Goal: Task Accomplishment & Management: Complete application form

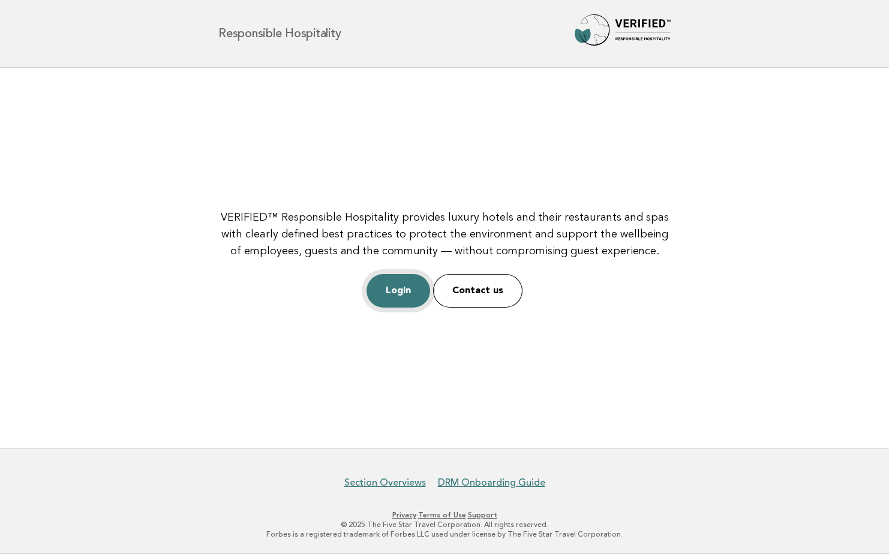
click at [397, 286] on link "Login" at bounding box center [399, 291] width 64 height 34
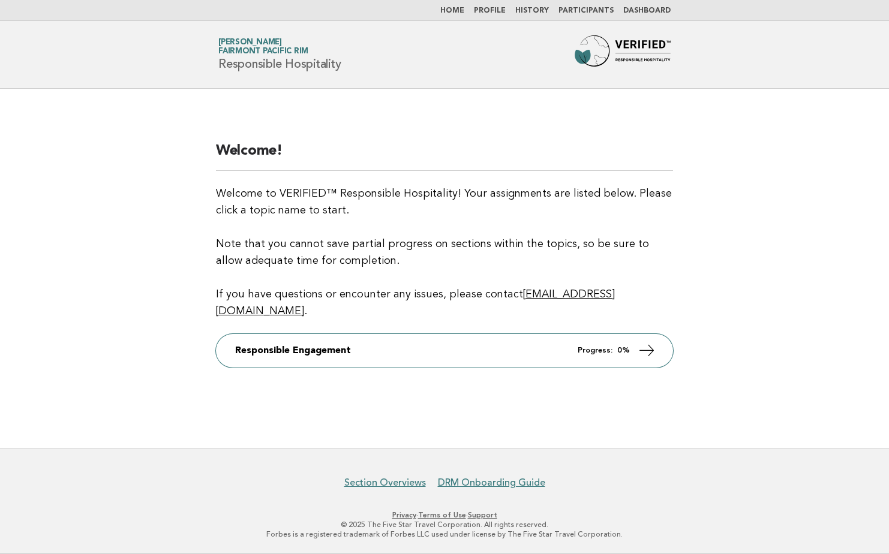
click at [244, 55] on span "Fairmont Pacific Rim" at bounding box center [263, 52] width 90 height 8
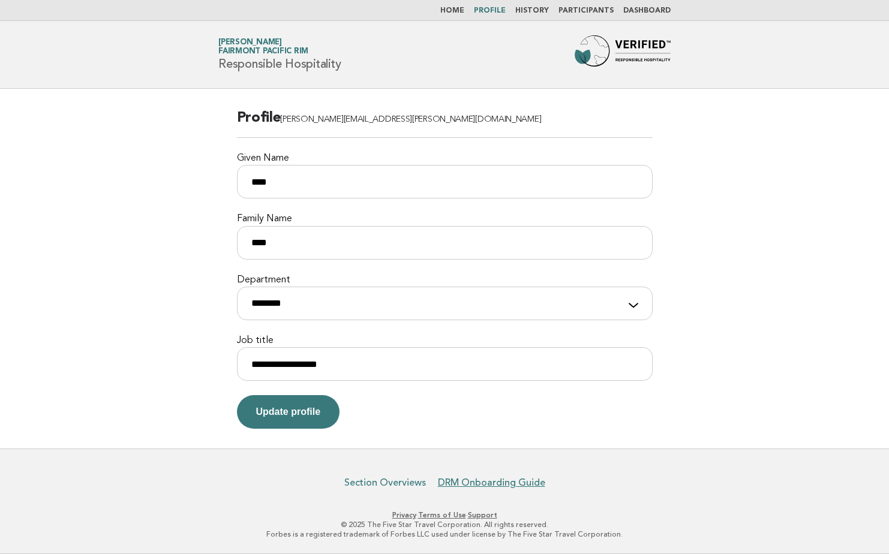
click at [402, 486] on link "Section Overviews" at bounding box center [385, 483] width 82 height 12
click at [316, 412] on button "Update profile" at bounding box center [288, 412] width 103 height 34
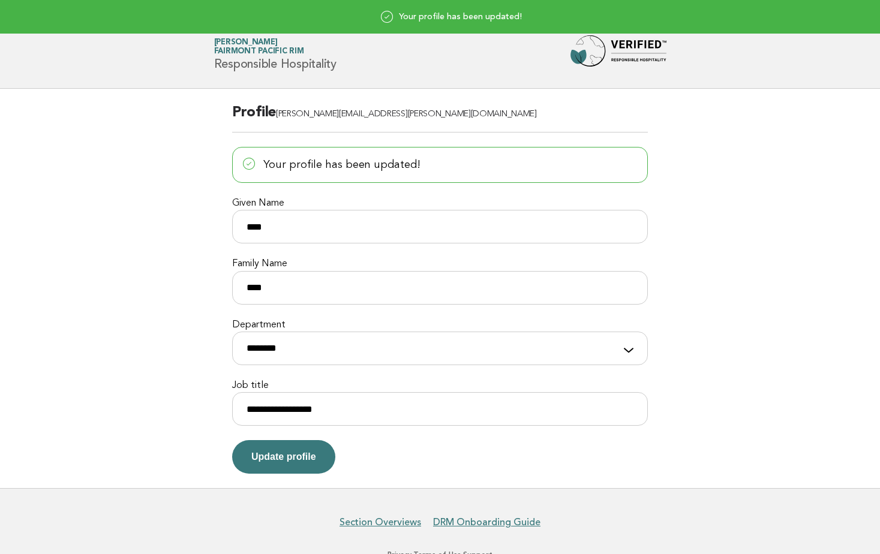
click at [628, 40] on img at bounding box center [619, 54] width 96 height 38
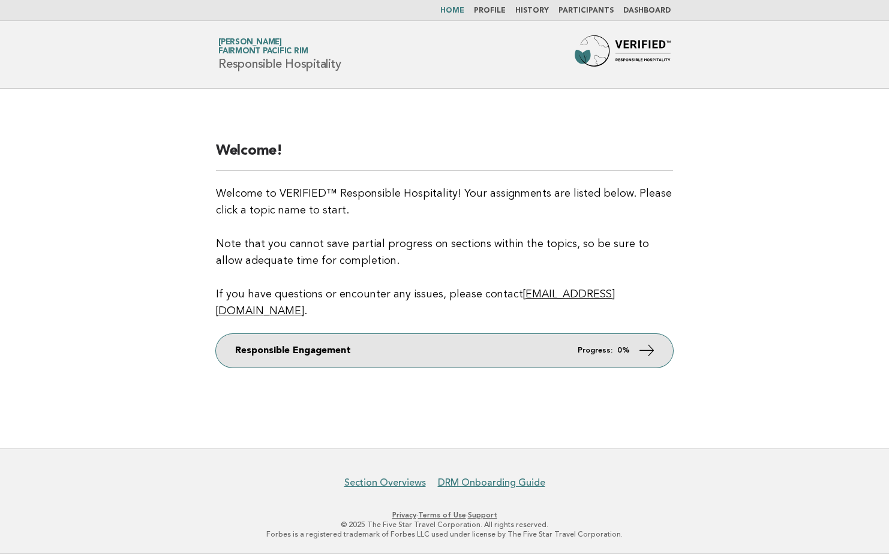
click at [377, 341] on link "Responsible Engagement Progress: 0%" at bounding box center [444, 351] width 457 height 34
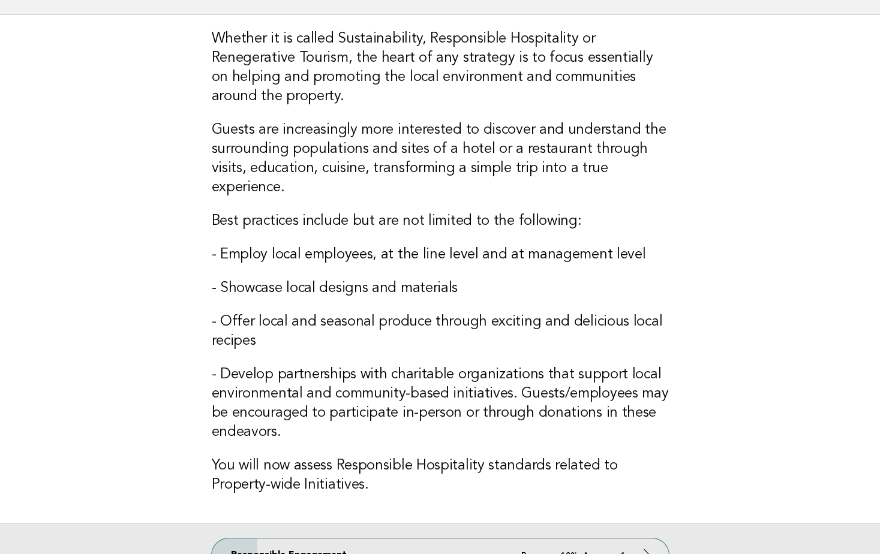
scroll to position [226, 0]
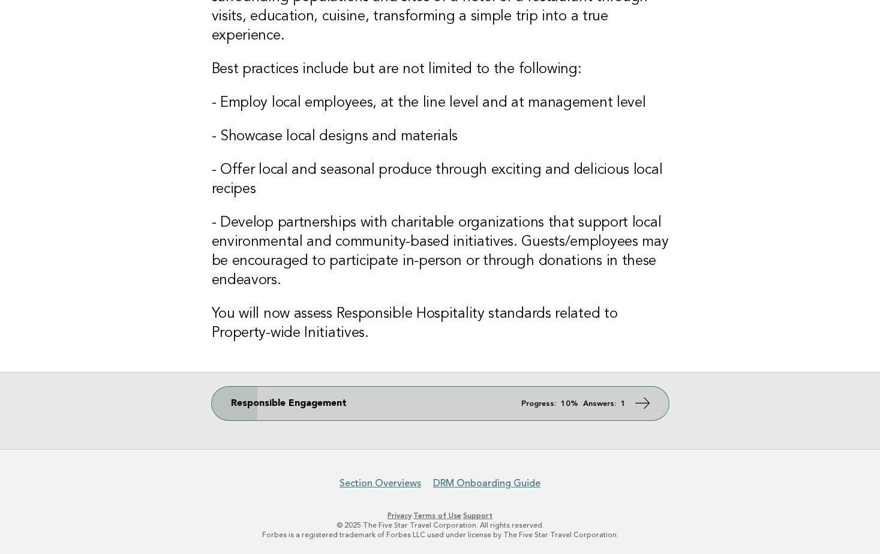
click at [488, 400] on link "Responsible Engagement Progress: 10% Answers: 1" at bounding box center [440, 404] width 457 height 34
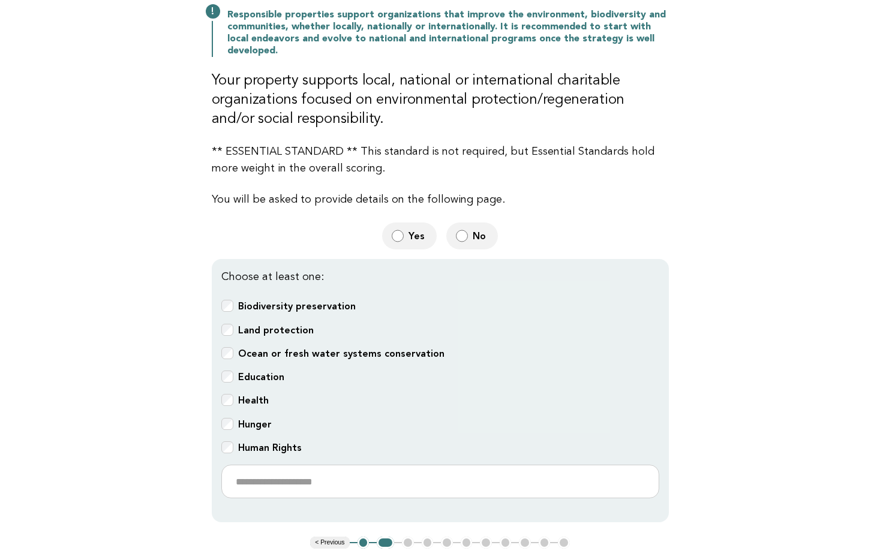
scroll to position [240, 0]
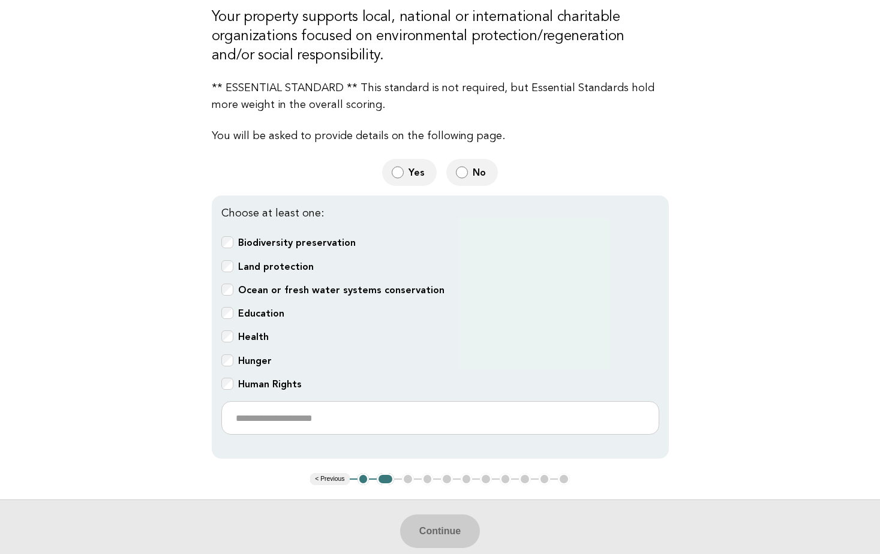
click at [259, 270] on b "Land protection" at bounding box center [276, 266] width 76 height 11
click at [272, 295] on label "Ocean or fresh water systems conservation" at bounding box center [341, 291] width 206 height 14
click at [862, 251] on main "Responsible Engagement Need Help? Support Local, National and International Sus…" at bounding box center [440, 206] width 880 height 714
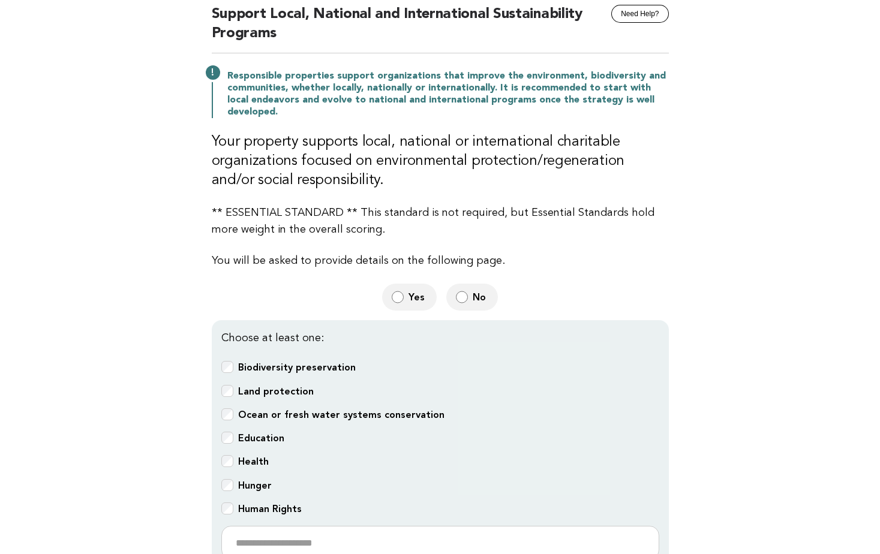
scroll to position [0, 0]
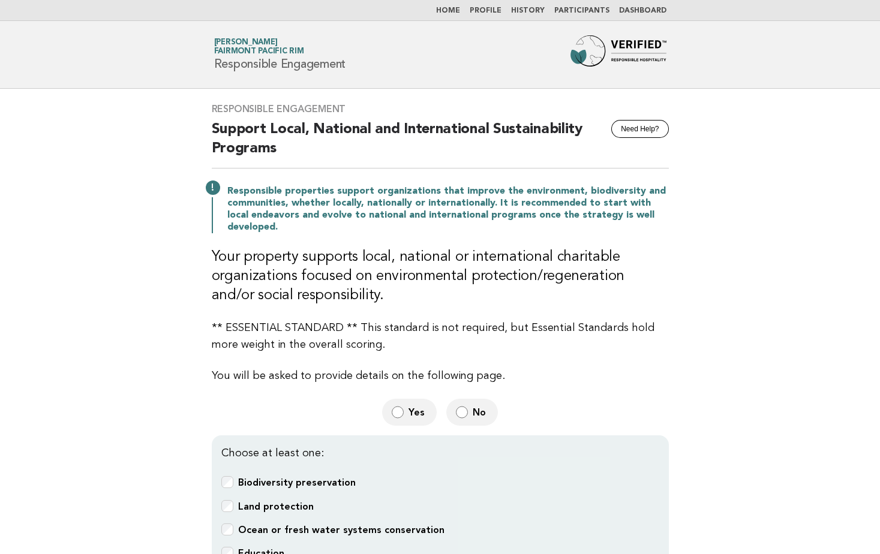
click at [255, 130] on h2 "Support Local, National and International Sustainability Programs" at bounding box center [440, 144] width 457 height 49
click at [245, 46] on link "Eric Tong Fairmont Pacific Rim" at bounding box center [259, 46] width 90 height 17
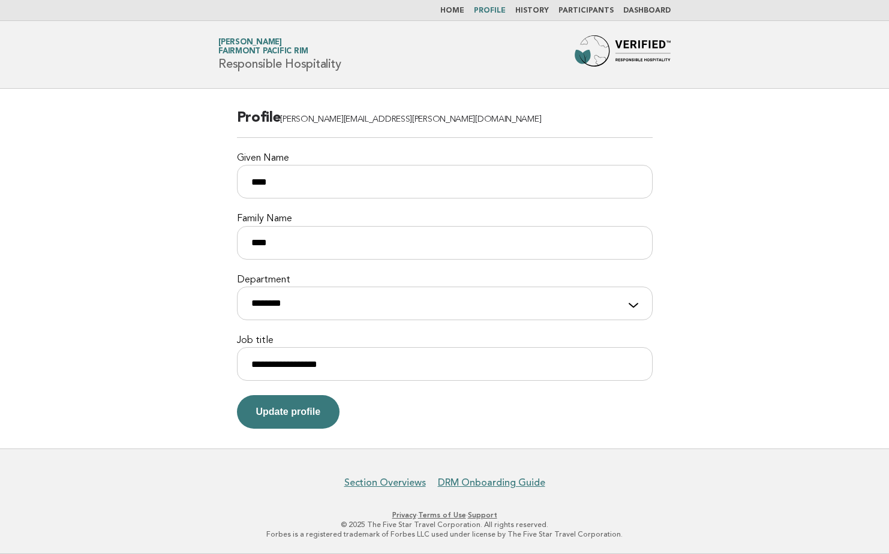
click at [481, 514] on link "Support" at bounding box center [482, 515] width 29 height 8
click at [832, 245] on main "**********" at bounding box center [444, 269] width 889 height 360
click at [664, 53] on img at bounding box center [623, 54] width 96 height 38
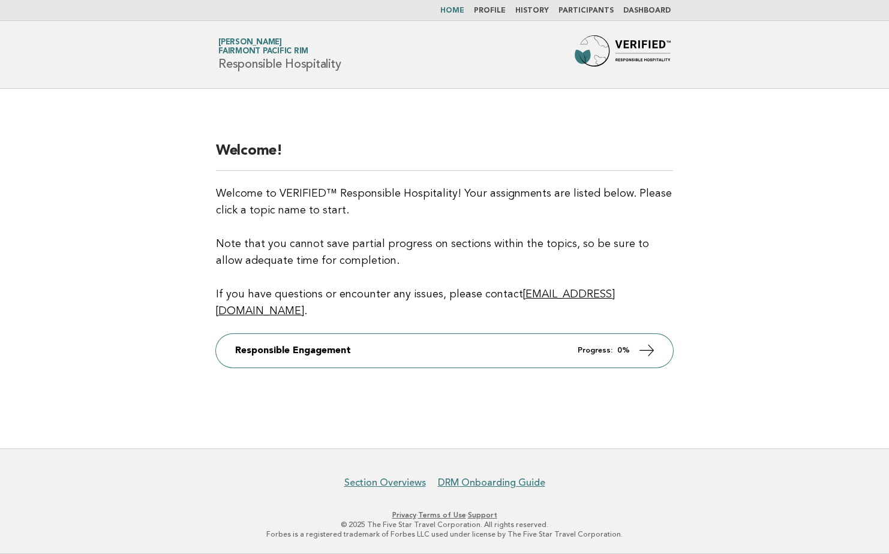
click at [268, 52] on span "Fairmont Pacific Rim" at bounding box center [263, 52] width 90 height 8
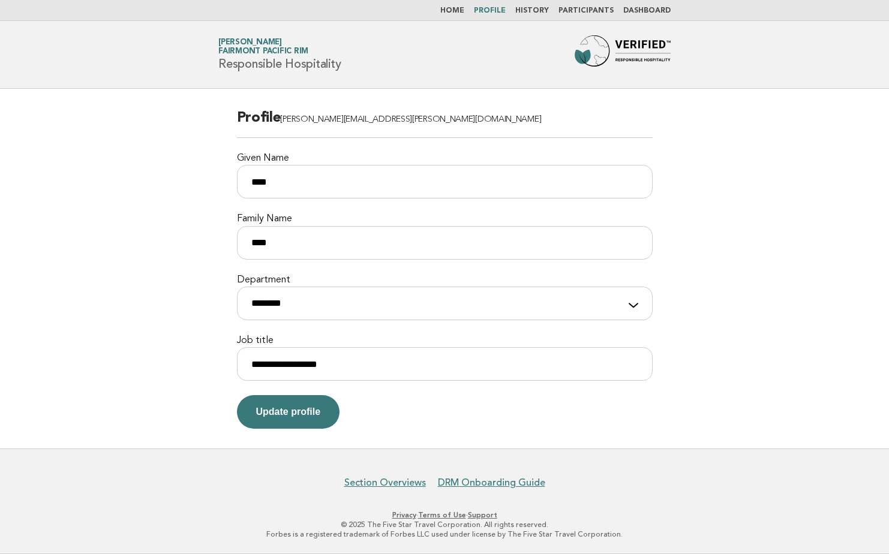
click at [835, 220] on main "**********" at bounding box center [444, 269] width 889 height 360
click at [827, 277] on main "**********" at bounding box center [444, 269] width 889 height 360
